Goal: Information Seeking & Learning: Learn about a topic

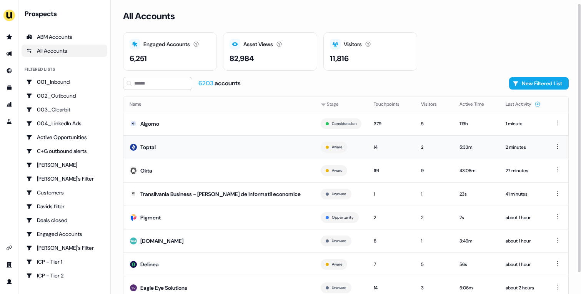
scroll to position [27, 0]
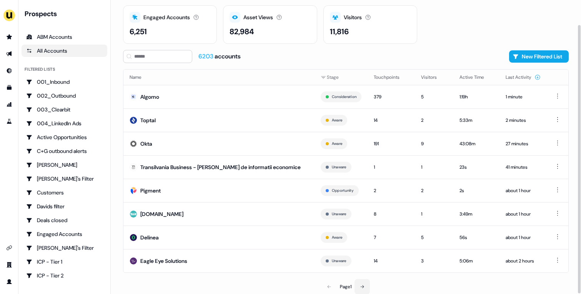
click at [365, 285] on button at bounding box center [362, 286] width 15 height 15
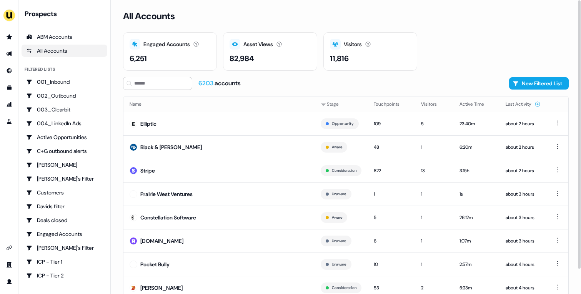
scroll to position [27, 0]
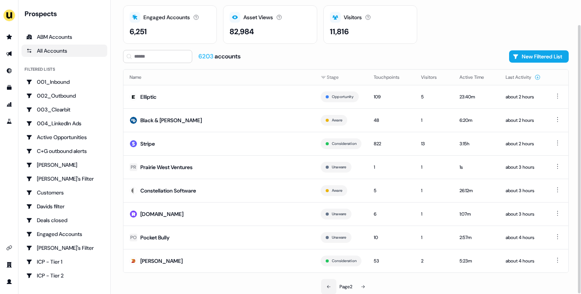
click at [328, 285] on icon at bounding box center [328, 287] width 5 height 5
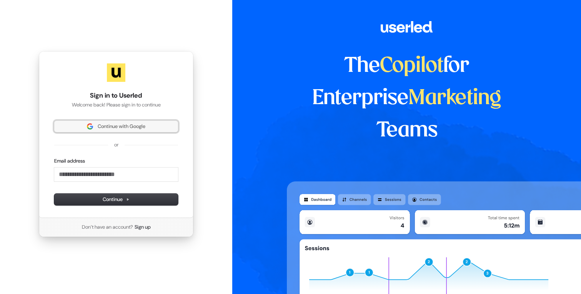
click at [129, 127] on span "Continue with Google" at bounding box center [122, 126] width 48 height 7
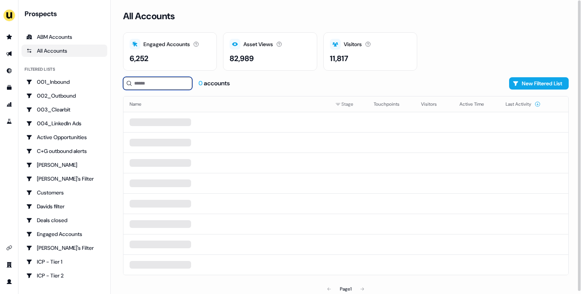
click at [169, 80] on input at bounding box center [157, 83] width 69 height 13
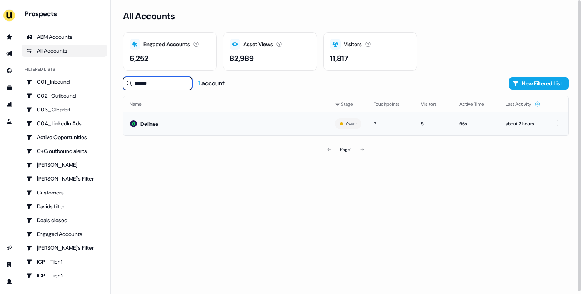
type input "*******"
click at [210, 123] on td "Delinea" at bounding box center [225, 123] width 205 height 23
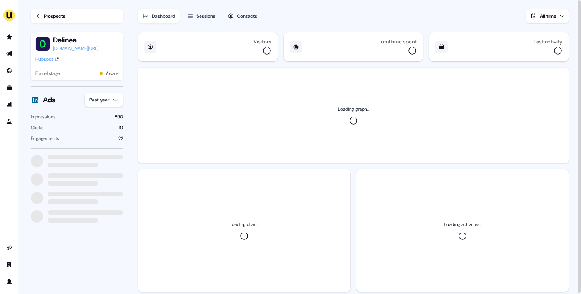
click at [44, 58] on div "Hubspot" at bounding box center [44, 59] width 18 height 8
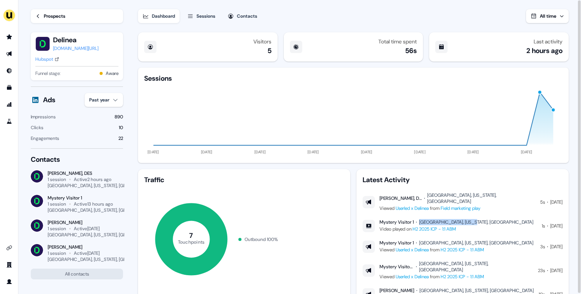
drag, startPoint x: 421, startPoint y: 216, endPoint x: 500, endPoint y: 216, distance: 79.2
click at [500, 219] on div "Mystery Visitor 1 [GEOGRAPHIC_DATA], [US_STATE], [GEOGRAPHIC_DATA] Video played…" at bounding box center [463, 226] width 200 height 14
copy div "[GEOGRAPHIC_DATA], [US_STATE], [GEOGRAPHIC_DATA]"
click at [63, 19] on div "Prospects" at bounding box center [55, 16] width 22 height 8
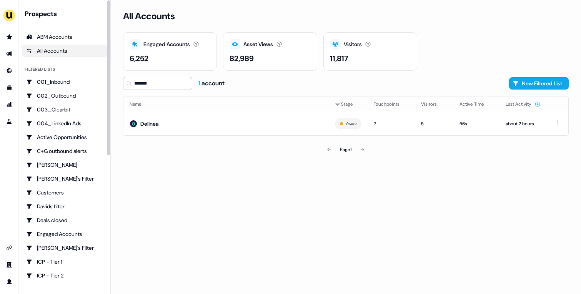
click at [11, 43] on ul "side nav menu" at bounding box center [9, 79] width 18 height 97
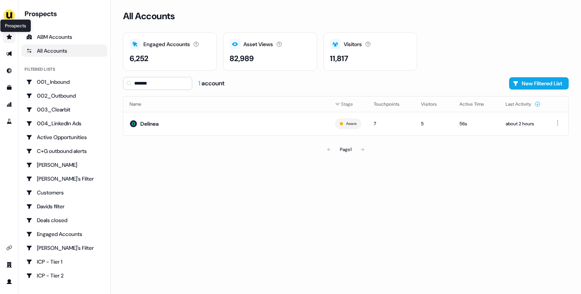
click at [7, 38] on icon "Go to prospects" at bounding box center [9, 37] width 6 height 6
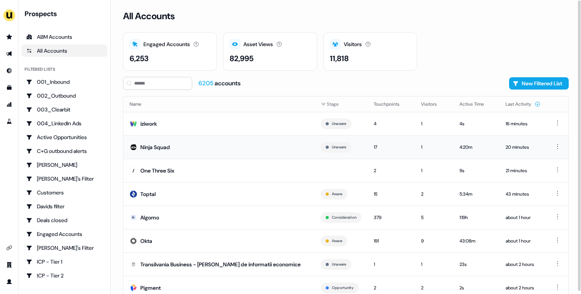
click at [189, 138] on td "Ninja Squad" at bounding box center [218, 146] width 191 height 23
